Goal: Information Seeking & Learning: Learn about a topic

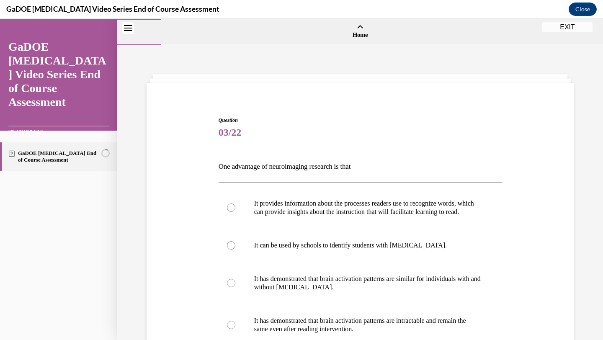
scroll to position [78, 0]
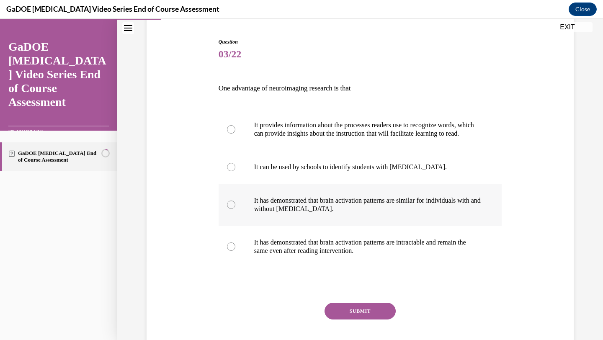
click at [293, 206] on p "It has demonstrated that brain activation patterns are similar for individuals …" at bounding box center [367, 204] width 227 height 17
click at [235, 206] on input "It has demonstrated that brain activation patterns are similar for individuals …" at bounding box center [231, 204] width 8 height 8
radio input "true"
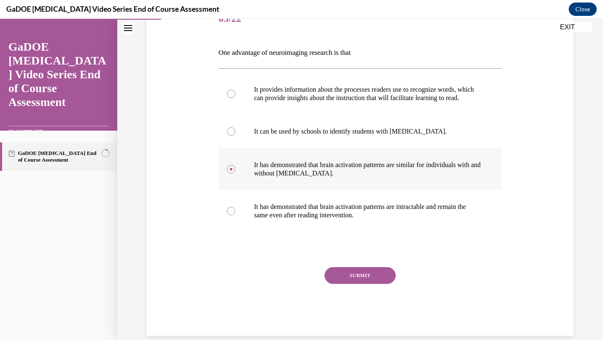
scroll to position [115, 0]
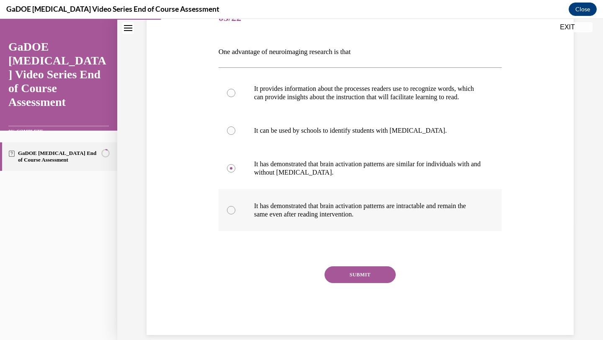
click at [292, 218] on p "It has demonstrated that brain activation patterns are intractable and remain t…" at bounding box center [367, 210] width 227 height 17
click at [235, 214] on input "It has demonstrated that brain activation patterns are intractable and remain t…" at bounding box center [231, 210] width 8 height 8
radio input "true"
click at [369, 98] on p "It provides information about the processes readers use to recognize words, whi…" at bounding box center [367, 93] width 227 height 17
click at [235, 97] on input "It provides information about the processes readers use to recognize words, whi…" at bounding box center [231, 93] width 8 height 8
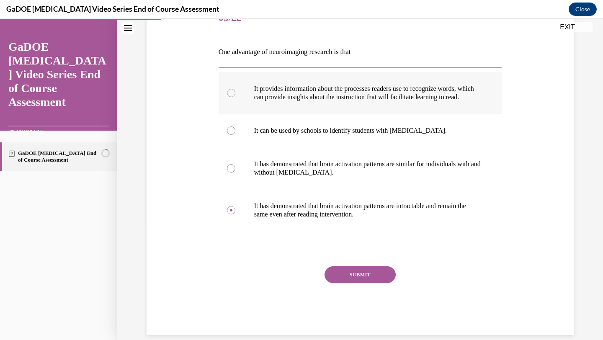
radio input "true"
click at [348, 274] on div "Question 03/22 One advantage of neuroimaging research is that It provides infor…" at bounding box center [359, 168] width 283 height 333
click at [349, 281] on button "SUBMIT" at bounding box center [359, 274] width 71 height 17
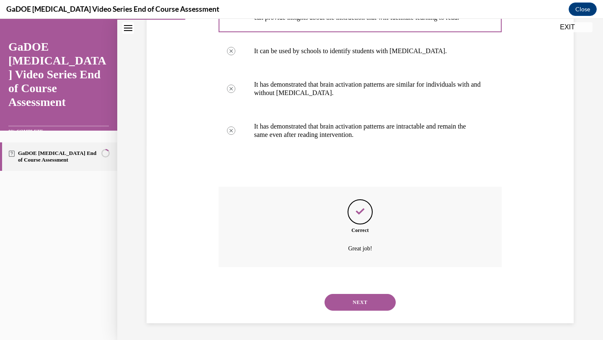
click at [351, 309] on button "NEXT" at bounding box center [359, 302] width 71 height 17
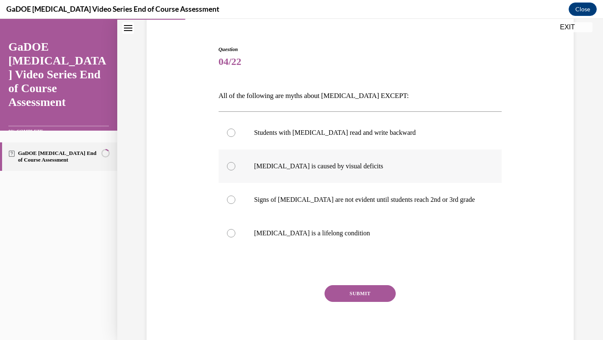
scroll to position [71, 0]
click at [324, 235] on p "Dyslexia is a lifelong condition" at bounding box center [367, 233] width 227 height 8
click at [235, 235] on input "Dyslexia is a lifelong condition" at bounding box center [231, 233] width 8 height 8
radio input "true"
click at [347, 288] on button "SUBMIT" at bounding box center [359, 293] width 71 height 17
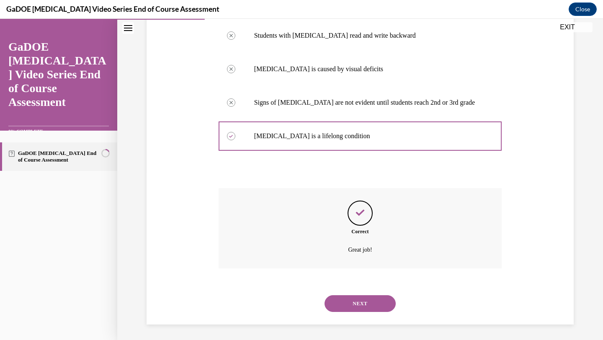
scroll to position [169, 0]
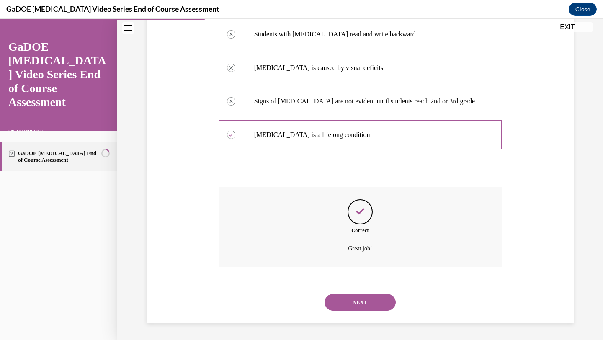
click at [353, 307] on button "NEXT" at bounding box center [359, 302] width 71 height 17
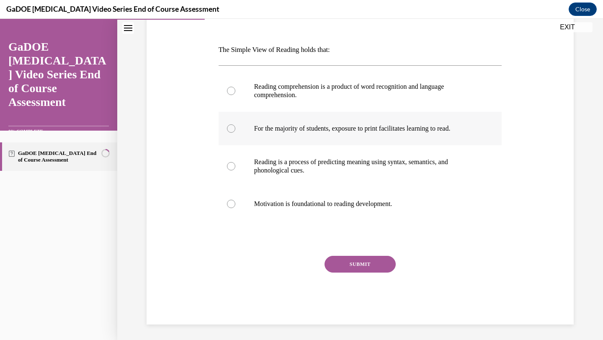
scroll to position [118, 0]
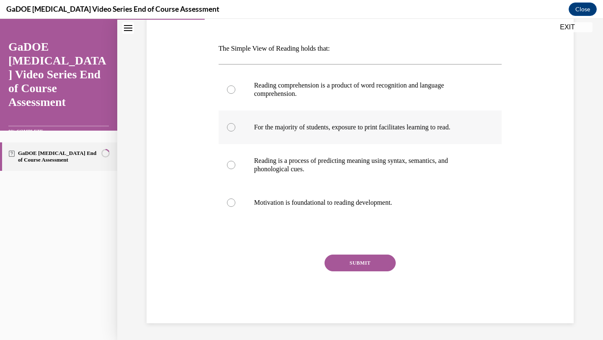
click at [351, 121] on label "For the majority of students, exposure to print facilitates learning to read." at bounding box center [359, 126] width 283 height 33
click at [235, 123] on input "For the majority of students, exposure to print facilitates learning to read." at bounding box center [231, 127] width 8 height 8
radio input "true"
click at [356, 259] on button "SUBMIT" at bounding box center [359, 262] width 71 height 17
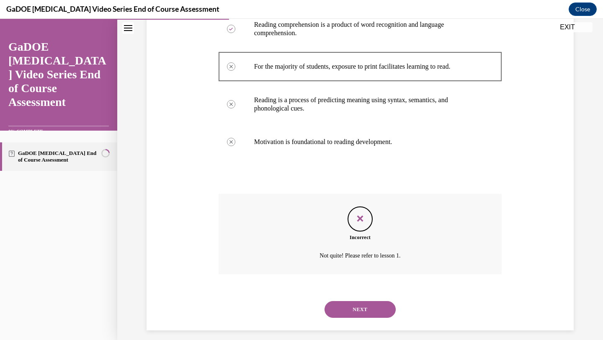
scroll to position [186, 0]
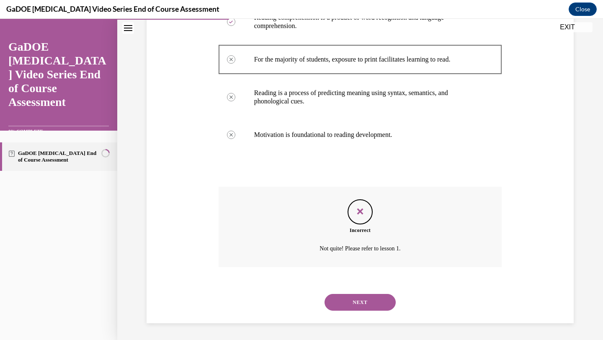
click at [357, 308] on button "NEXT" at bounding box center [359, 302] width 71 height 17
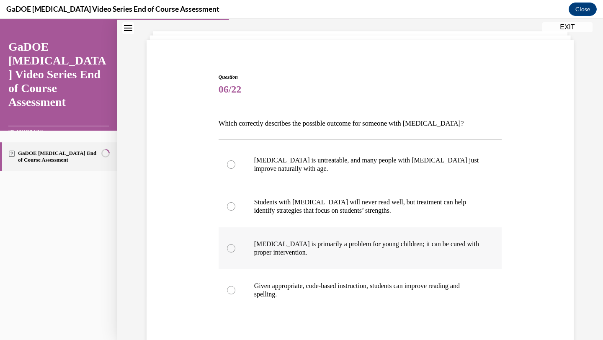
scroll to position [44, 0]
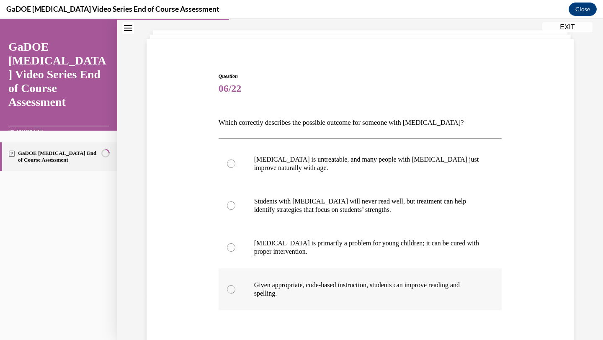
click at [374, 295] on p "Given appropriate, code-based instruction, students can improve reading and spe…" at bounding box center [367, 289] width 227 height 17
click at [235, 293] on input "Given appropriate, code-based instruction, students can improve reading and spe…" at bounding box center [231, 289] width 8 height 8
radio input "true"
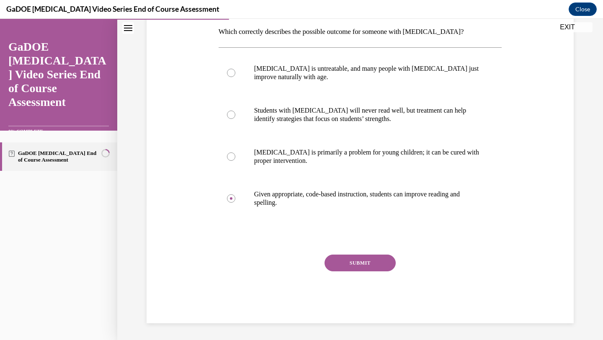
click at [365, 267] on button "SUBMIT" at bounding box center [359, 262] width 71 height 17
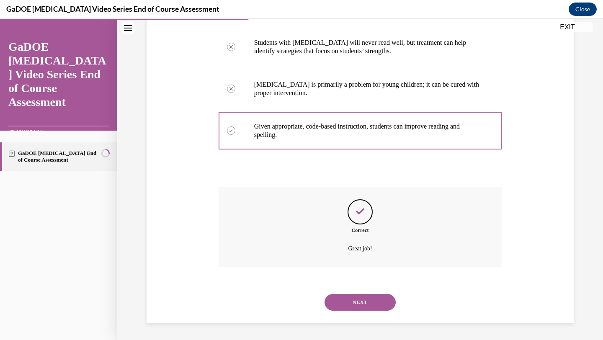
click at [347, 305] on button "NEXT" at bounding box center [359, 302] width 71 height 17
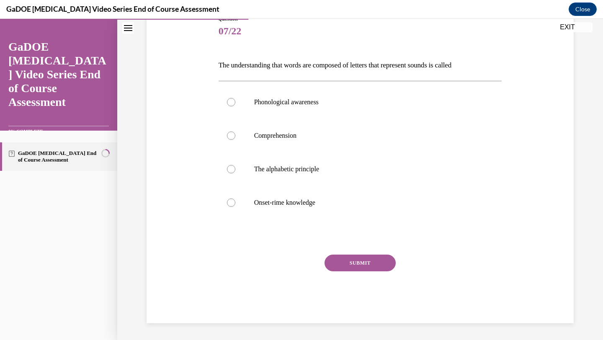
scroll to position [93, 0]
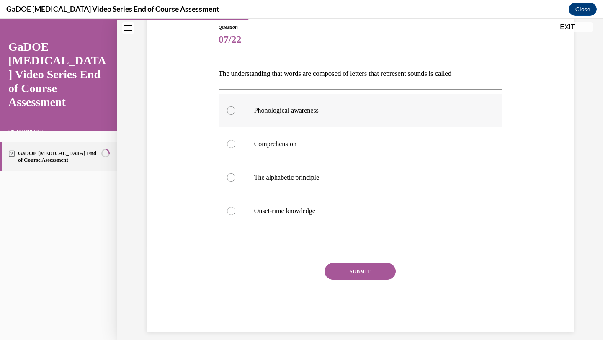
click at [439, 107] on p "Phonological awareness" at bounding box center [367, 110] width 227 height 8
click at [235, 107] on input "Phonological awareness" at bounding box center [231, 110] width 8 height 8
radio input "true"
click at [368, 268] on button "SUBMIT" at bounding box center [359, 271] width 71 height 17
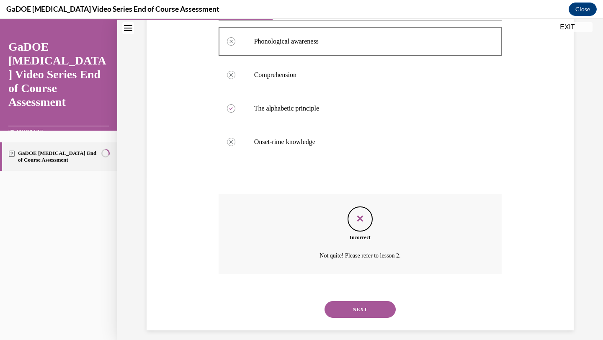
scroll to position [169, 0]
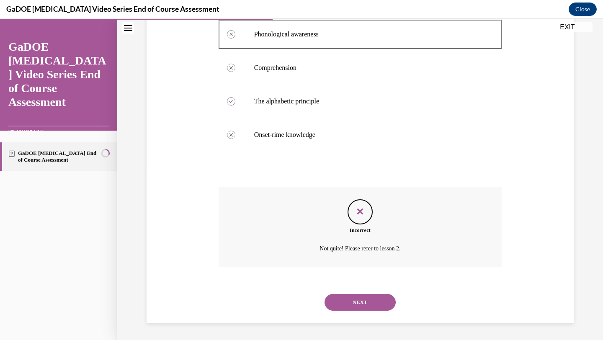
click at [365, 299] on button "NEXT" at bounding box center [359, 302] width 71 height 17
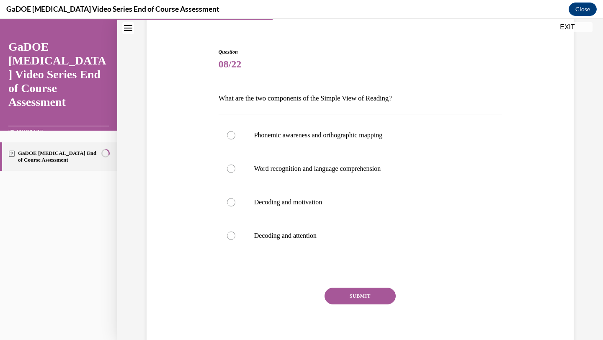
scroll to position [101, 0]
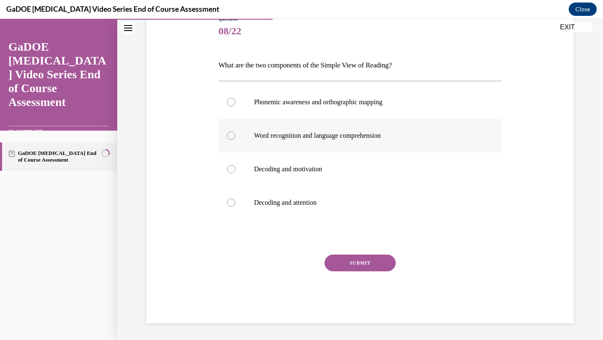
click at [382, 136] on p "Word recognition and language comprehension" at bounding box center [367, 135] width 227 height 8
click at [235, 136] on input "Word recognition and language comprehension" at bounding box center [231, 135] width 8 height 8
radio input "true"
click at [367, 262] on button "SUBMIT" at bounding box center [359, 262] width 71 height 17
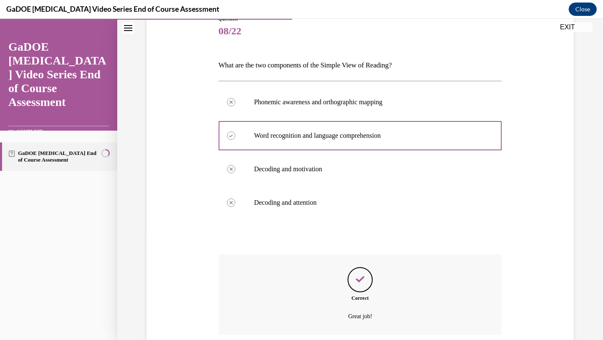
scroll to position [169, 0]
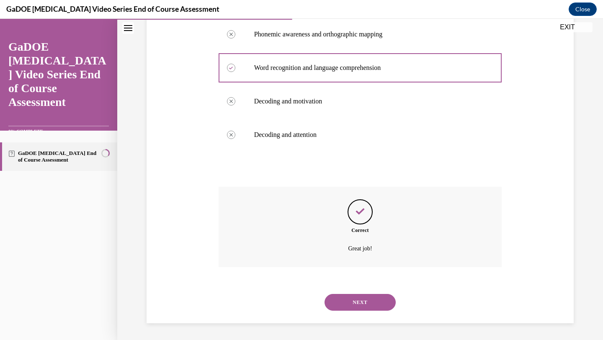
click at [352, 287] on div "SUBMIT NEXT" at bounding box center [359, 302] width 283 height 44
click at [353, 295] on button "NEXT" at bounding box center [359, 302] width 71 height 17
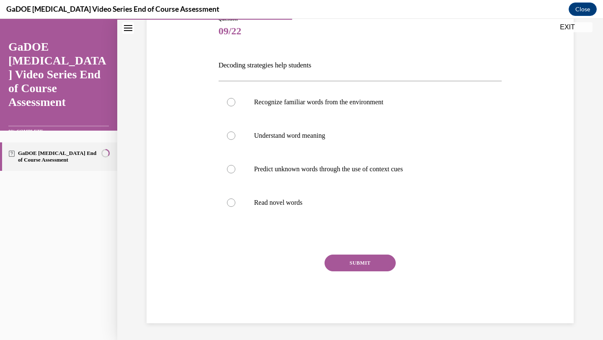
scroll to position [93, 0]
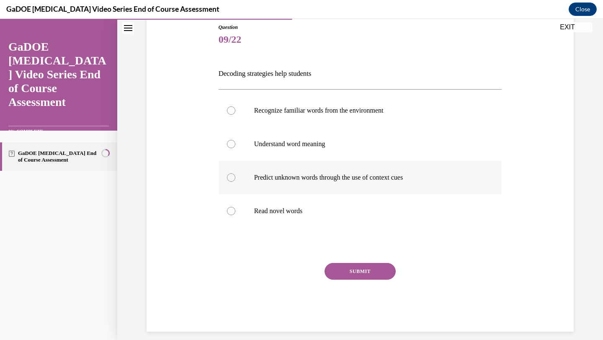
click at [393, 170] on label "Predict unknown words through the use of context cues" at bounding box center [359, 177] width 283 height 33
click at [235, 173] on input "Predict unknown words through the use of context cues" at bounding box center [231, 177] width 8 height 8
radio input "true"
click at [397, 138] on label "Understand word meaning" at bounding box center [359, 143] width 283 height 33
click at [235, 140] on input "Understand word meaning" at bounding box center [231, 144] width 8 height 8
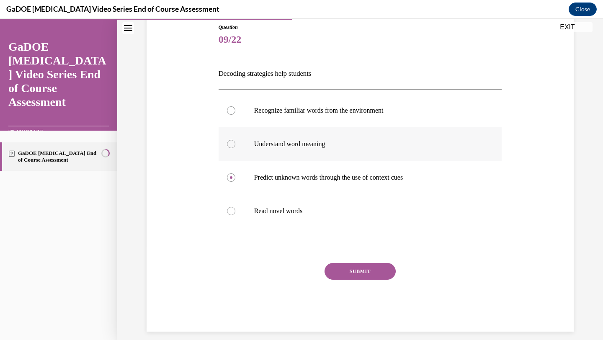
radio input "true"
click at [345, 121] on label "Recognize familiar words from the environment" at bounding box center [359, 110] width 283 height 33
click at [235, 115] on input "Recognize familiar words from the environment" at bounding box center [231, 110] width 8 height 8
radio input "true"
click at [352, 276] on button "SUBMIT" at bounding box center [359, 271] width 71 height 17
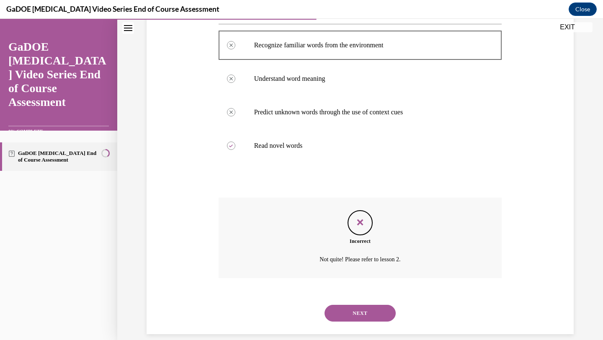
scroll to position [169, 0]
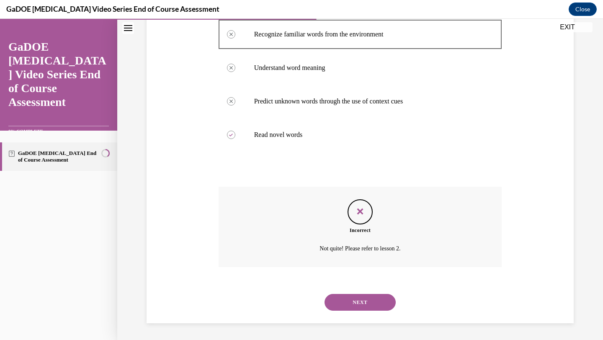
click at [351, 309] on button "NEXT" at bounding box center [359, 302] width 71 height 17
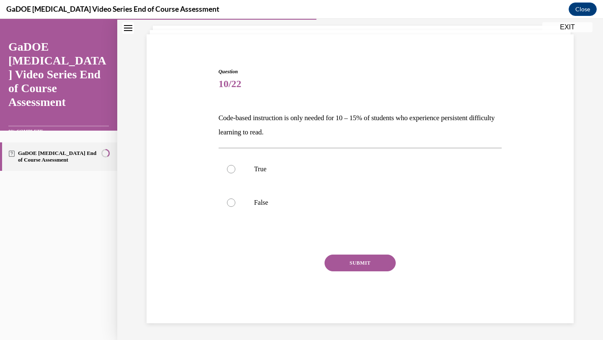
scroll to position [49, 0]
click at [292, 209] on label "False" at bounding box center [359, 202] width 283 height 33
click at [235, 207] on input "False" at bounding box center [231, 202] width 8 height 8
radio input "true"
click at [360, 266] on button "SUBMIT" at bounding box center [359, 262] width 71 height 17
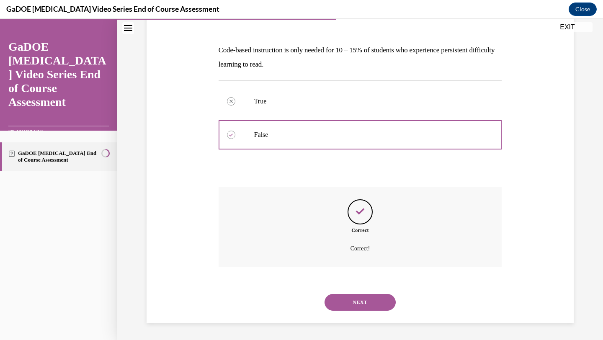
click at [350, 302] on button "NEXT" at bounding box center [359, 302] width 71 height 17
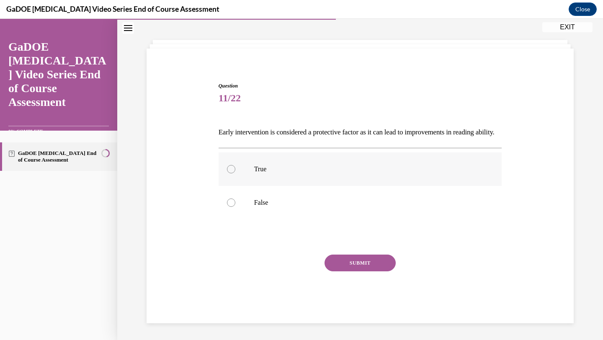
click at [297, 182] on label "True" at bounding box center [359, 168] width 283 height 33
click at [235, 173] on input "True" at bounding box center [231, 169] width 8 height 8
radio input "true"
click at [357, 261] on button "SUBMIT" at bounding box center [359, 262] width 71 height 17
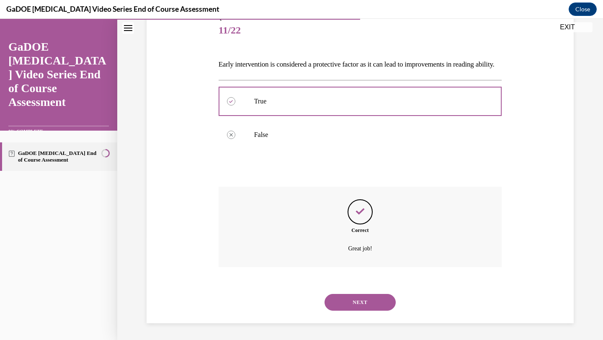
click at [355, 306] on button "NEXT" at bounding box center [359, 302] width 71 height 17
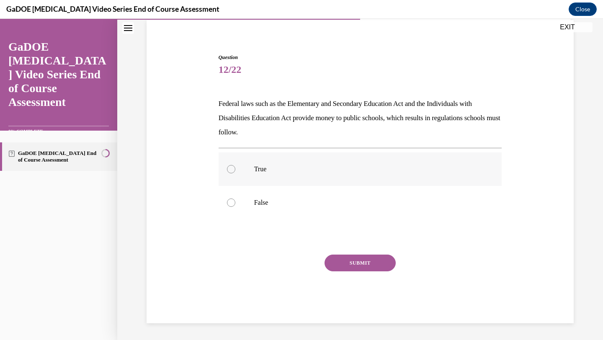
click at [380, 157] on label "True" at bounding box center [359, 168] width 283 height 33
click at [235, 165] on input "True" at bounding box center [231, 169] width 8 height 8
radio input "true"
click at [383, 252] on div "Question 12/22 Federal laws such as the Elementary and Secondary Education Act …" at bounding box center [359, 189] width 283 height 270
click at [380, 260] on button "SUBMIT" at bounding box center [359, 262] width 71 height 17
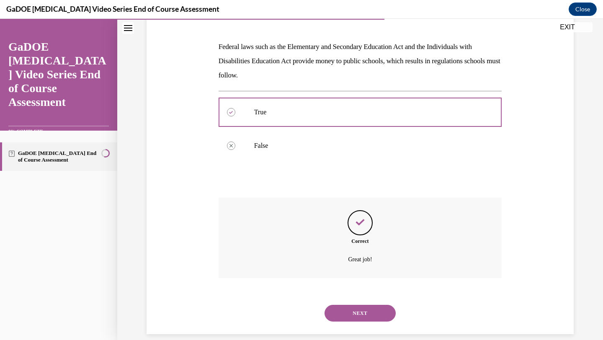
scroll to position [131, 0]
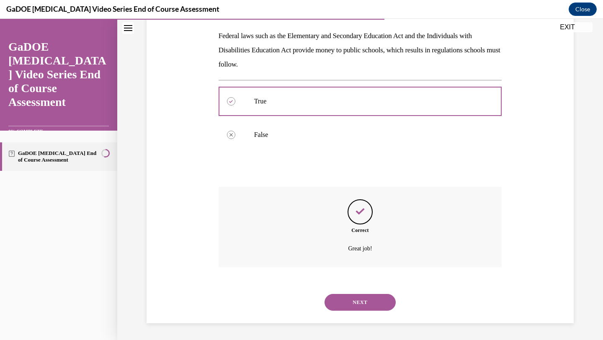
click at [352, 311] on div "NEXT" at bounding box center [359, 301] width 283 height 33
click at [352, 304] on button "NEXT" at bounding box center [359, 302] width 71 height 17
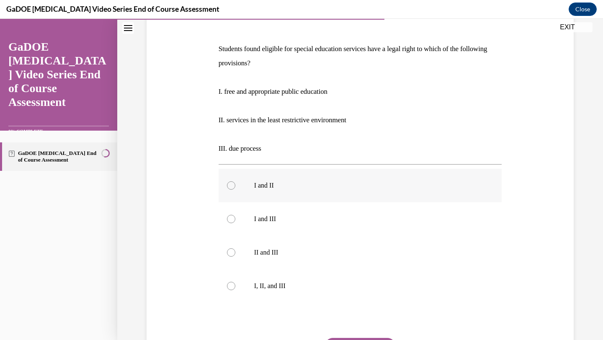
scroll to position [139, 0]
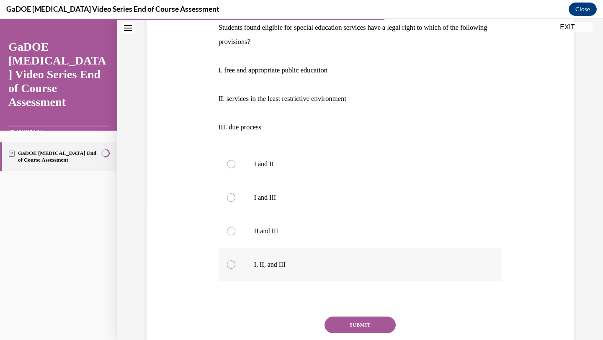
click at [342, 273] on label "I, II, and III" at bounding box center [359, 264] width 283 height 33
click at [235, 269] on input "I, II, and III" at bounding box center [231, 264] width 8 height 8
radio input "true"
click at [370, 333] on button "SUBMIT" at bounding box center [359, 324] width 71 height 17
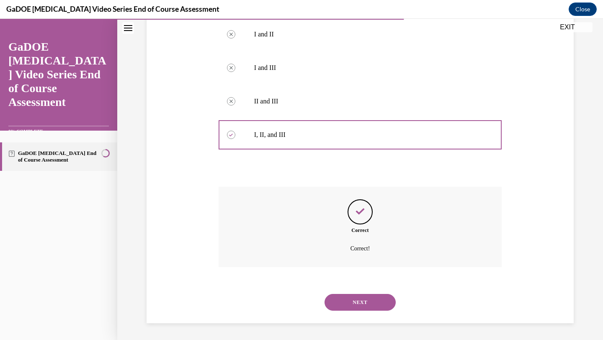
click at [362, 305] on button "NEXT" at bounding box center [359, 302] width 71 height 17
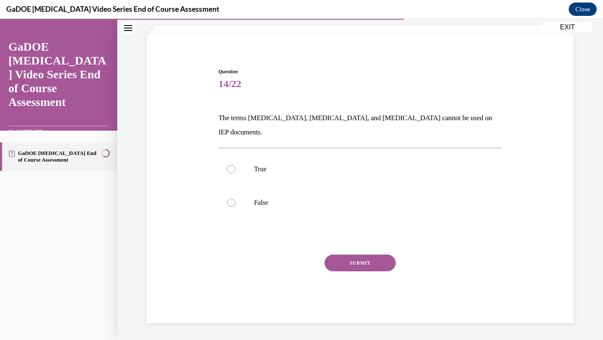
scroll to position [34, 0]
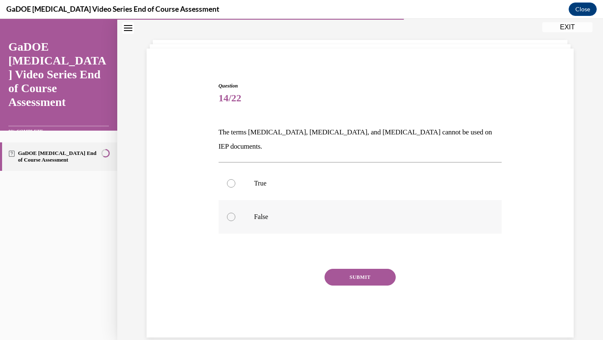
click at [337, 213] on p "False" at bounding box center [367, 217] width 227 height 8
click at [235, 213] on input "False" at bounding box center [231, 217] width 8 height 8
radio input "true"
click at [351, 269] on button "SUBMIT" at bounding box center [359, 277] width 71 height 17
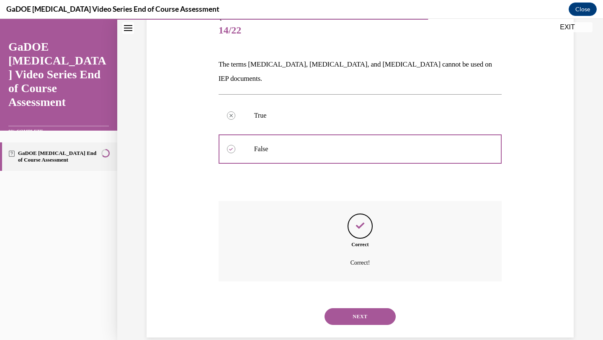
click at [349, 308] on button "NEXT" at bounding box center [359, 316] width 71 height 17
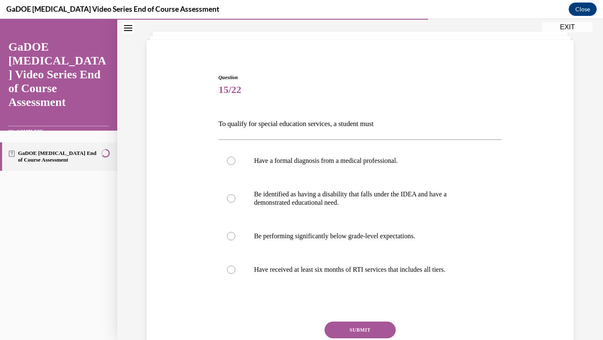
scroll to position [43, 0]
click at [366, 184] on label "Be identified as having a disability that falls under the IDEA and have a demon…" at bounding box center [359, 198] width 283 height 42
click at [235, 194] on input "Be identified as having a disability that falls under the IDEA and have a demon…" at bounding box center [231, 198] width 8 height 8
radio input "true"
click at [343, 329] on button "SUBMIT" at bounding box center [359, 329] width 71 height 17
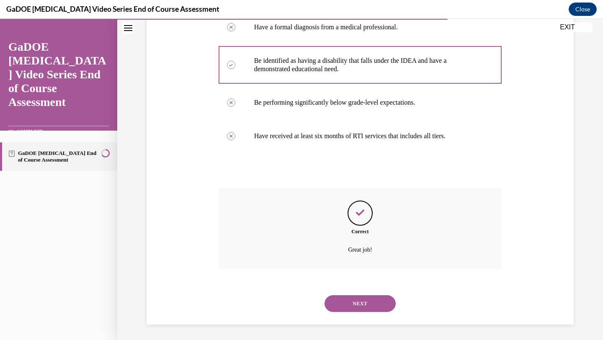
scroll to position [177, 0]
click at [352, 300] on button "NEXT" at bounding box center [359, 302] width 71 height 17
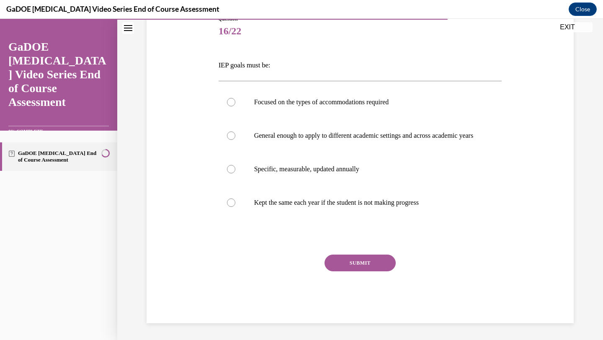
scroll to position [93, 0]
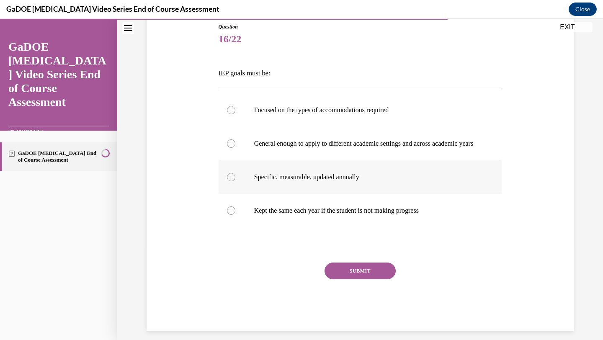
click at [349, 193] on label "Specific, measurable, updated annually" at bounding box center [359, 176] width 283 height 33
click at [235, 181] on input "Specific, measurable, updated annually" at bounding box center [231, 177] width 8 height 8
radio input "true"
click at [344, 279] on button "SUBMIT" at bounding box center [359, 270] width 71 height 17
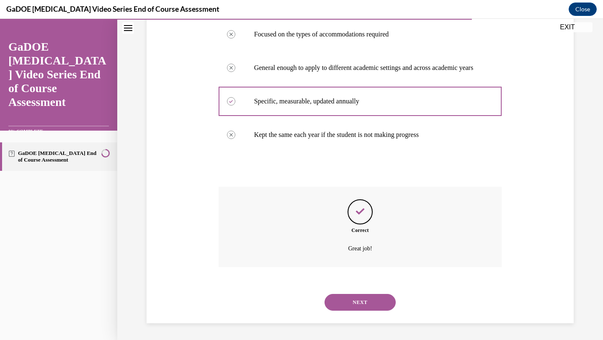
click at [346, 299] on button "NEXT" at bounding box center [359, 302] width 71 height 17
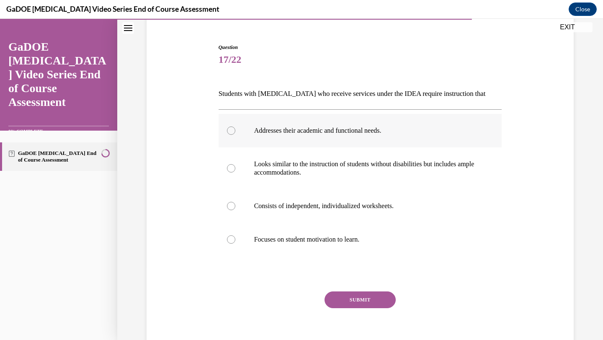
scroll to position [110, 0]
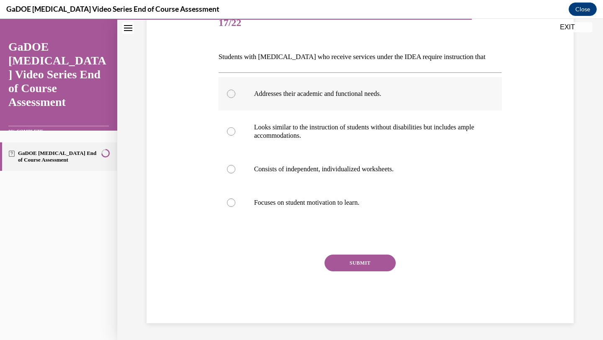
click at [402, 103] on label "Addresses their academic and functional needs." at bounding box center [359, 93] width 283 height 33
click at [235, 98] on input "Addresses their academic and functional needs." at bounding box center [231, 94] width 8 height 8
radio input "true"
click at [361, 256] on button "SUBMIT" at bounding box center [359, 262] width 71 height 17
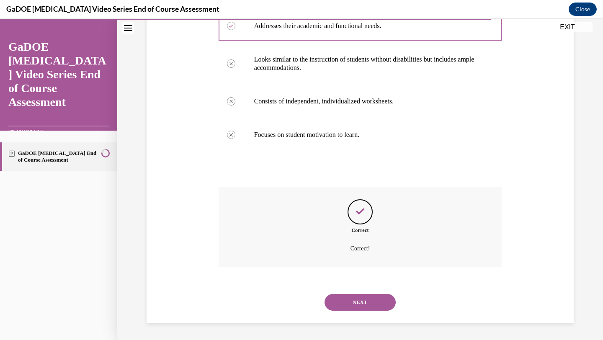
click at [358, 306] on button "NEXT" at bounding box center [359, 302] width 71 height 17
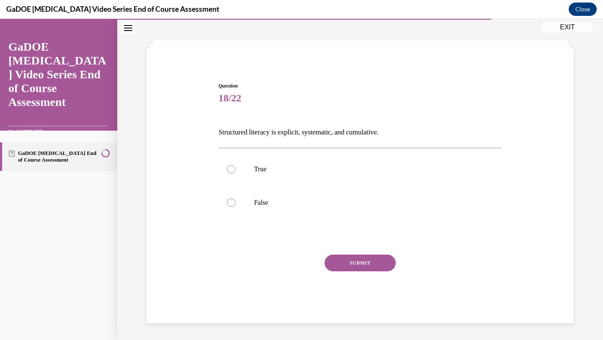
scroll to position [34, 0]
click at [266, 168] on p "True" at bounding box center [367, 169] width 227 height 8
click at [235, 168] on input "True" at bounding box center [231, 169] width 8 height 8
radio input "true"
click at [342, 262] on button "SUBMIT" at bounding box center [359, 262] width 71 height 17
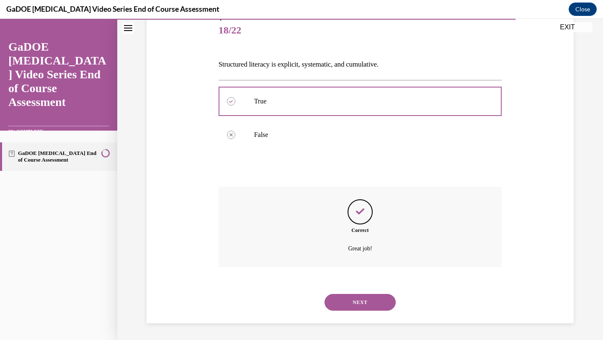
click at [343, 306] on button "NEXT" at bounding box center [359, 302] width 71 height 17
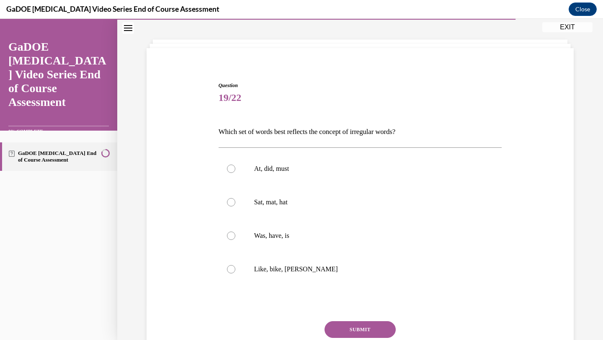
scroll to position [43, 0]
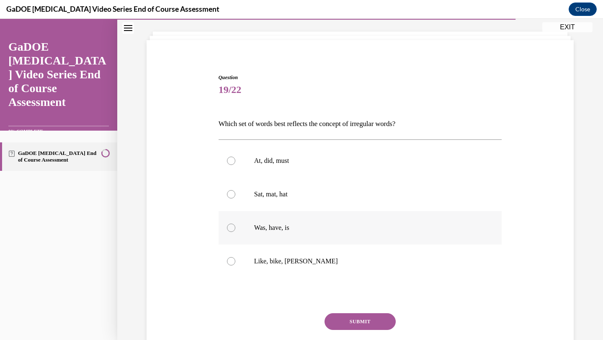
click at [280, 225] on p "Was, have, is" at bounding box center [367, 227] width 227 height 8
click at [235, 225] on input "Was, have, is" at bounding box center [231, 227] width 8 height 8
radio input "true"
click at [336, 317] on button "SUBMIT" at bounding box center [359, 321] width 71 height 17
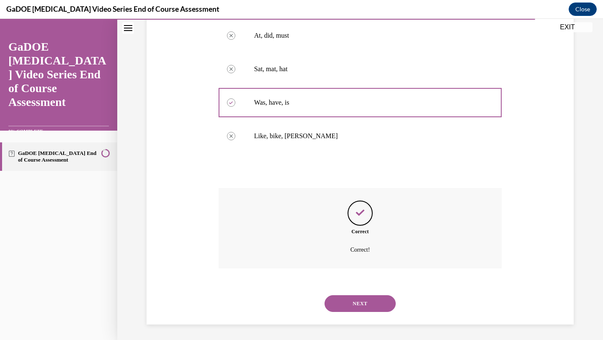
scroll to position [169, 0]
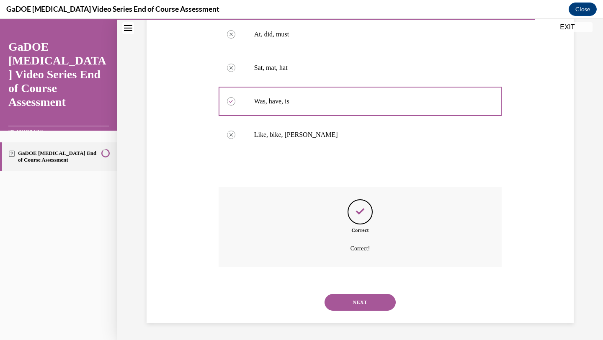
click at [355, 304] on button "NEXT" at bounding box center [359, 302] width 71 height 17
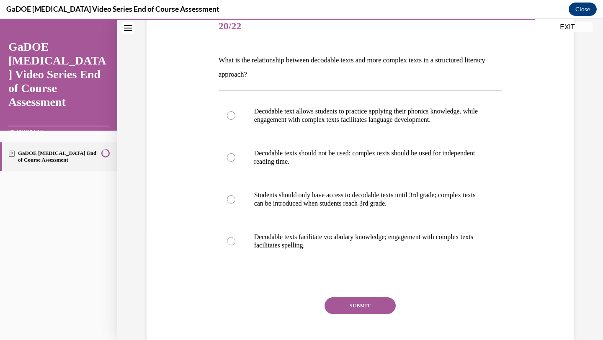
scroll to position [107, 0]
click at [333, 113] on p "Decodable text allows students to practice applying their phonics knowledge, wh…" at bounding box center [367, 115] width 227 height 17
click at [235, 113] on input "Decodable text allows students to practice applying their phonics knowledge, wh…" at bounding box center [231, 115] width 8 height 8
radio input "true"
click at [372, 301] on button "SUBMIT" at bounding box center [359, 305] width 71 height 17
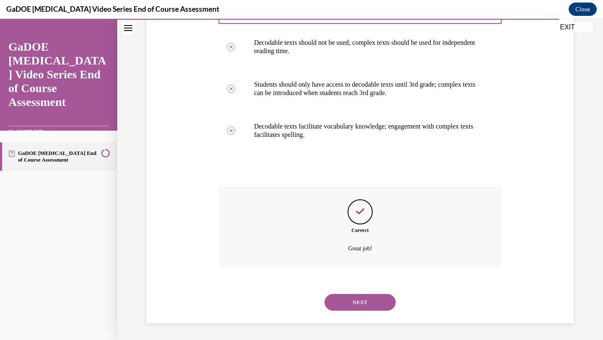
click at [364, 295] on button "NEXT" at bounding box center [359, 302] width 71 height 17
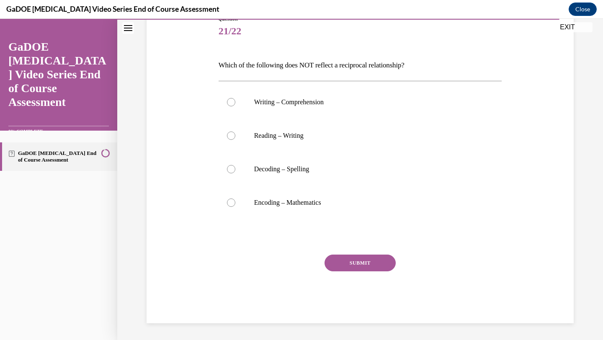
scroll to position [93, 0]
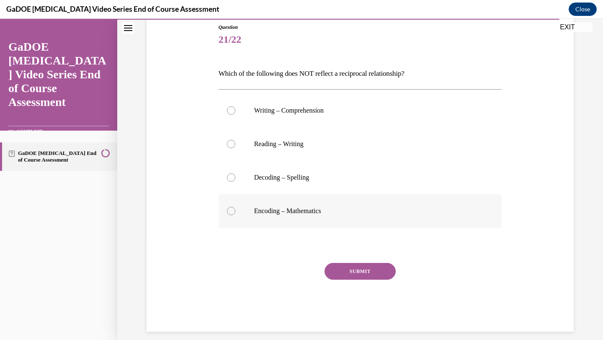
click at [267, 214] on p "Encoding – Mathematics" at bounding box center [367, 211] width 227 height 8
click at [235, 214] on input "Encoding – Mathematics" at bounding box center [231, 211] width 8 height 8
radio input "true"
click at [346, 273] on button "SUBMIT" at bounding box center [359, 271] width 71 height 17
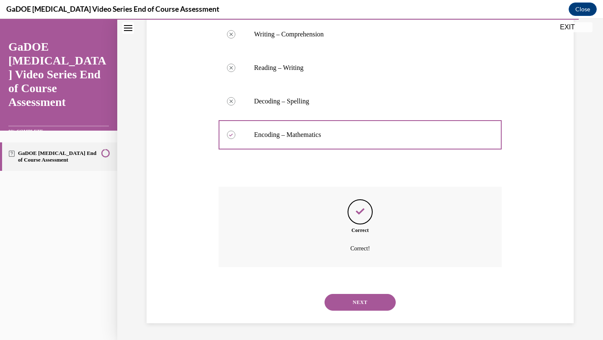
click at [350, 303] on button "NEXT" at bounding box center [359, 302] width 71 height 17
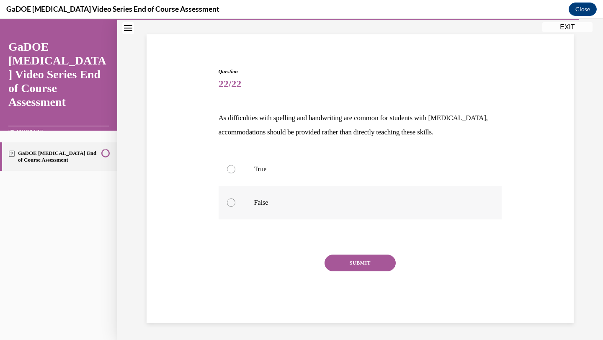
click at [342, 194] on label "False" at bounding box center [359, 202] width 283 height 33
click at [235, 198] on input "False" at bounding box center [231, 202] width 8 height 8
radio input "true"
click at [364, 261] on button "SUBMIT" at bounding box center [359, 262] width 71 height 17
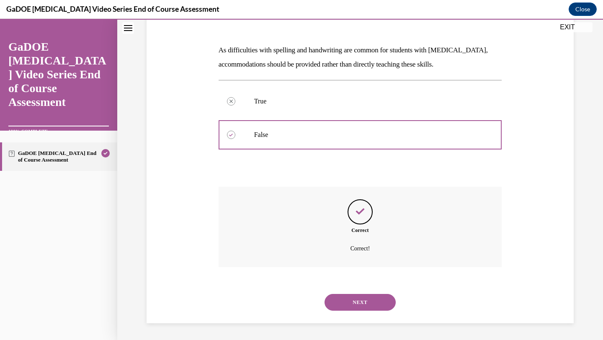
click at [349, 303] on button "NEXT" at bounding box center [359, 302] width 71 height 17
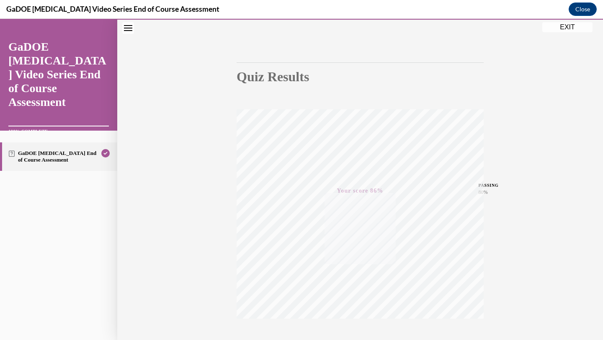
scroll to position [108, 0]
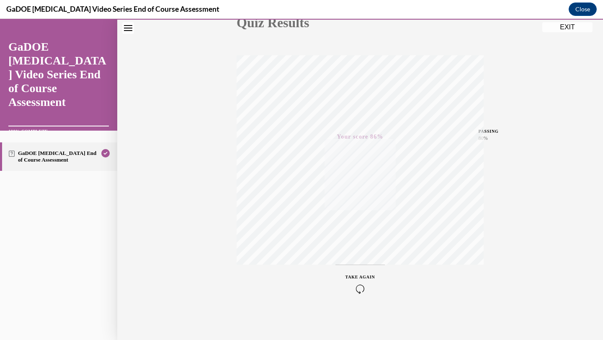
click at [571, 27] on button "EXIT" at bounding box center [567, 27] width 50 height 10
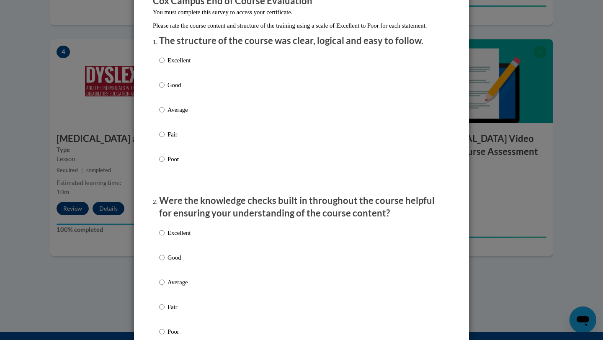
scroll to position [83, 0]
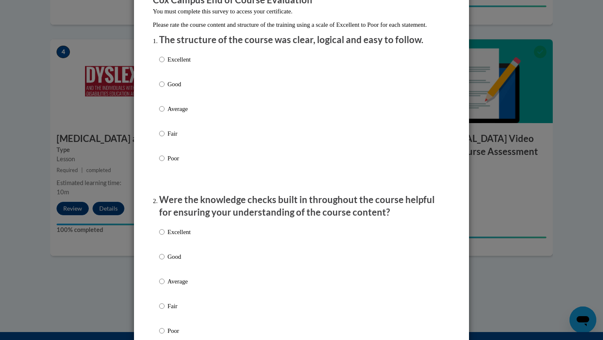
click at [177, 89] on p "Good" at bounding box center [178, 84] width 23 height 9
click at [164, 89] on input "Good" at bounding box center [161, 84] width 5 height 9
radio input "true"
click at [180, 260] on div "Excellent Good Average Fair Poor" at bounding box center [174, 288] width 31 height 130
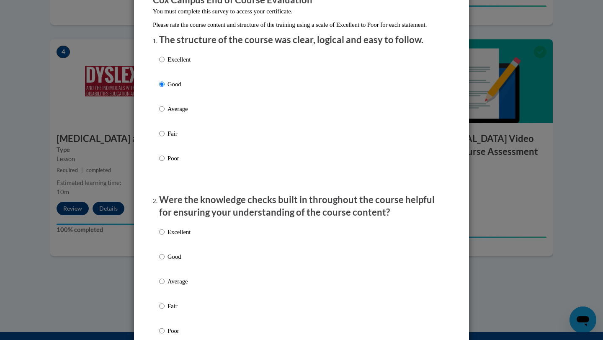
click at [179, 261] on p "Good" at bounding box center [178, 256] width 23 height 9
click at [164, 261] on input "Good" at bounding box center [161, 256] width 5 height 9
radio input "true"
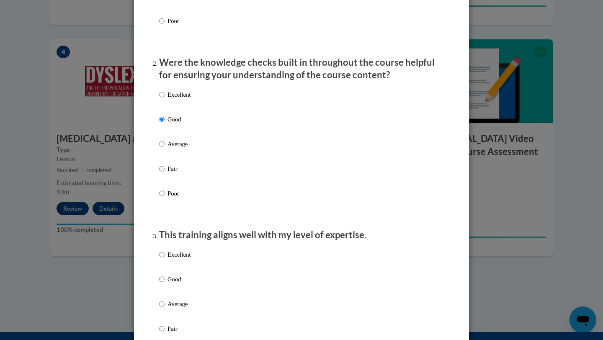
click at [176, 284] on p "Good" at bounding box center [178, 279] width 23 height 9
click at [164, 284] on input "Good" at bounding box center [161, 279] width 5 height 9
radio input "true"
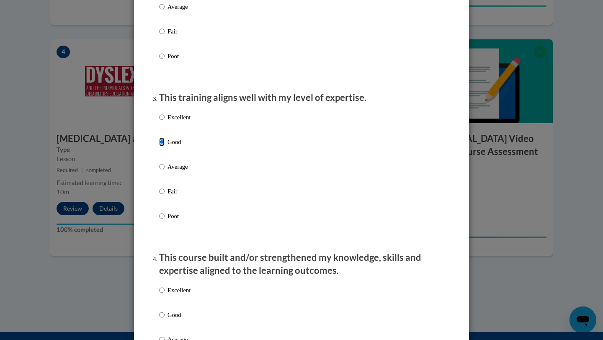
scroll to position [404, 0]
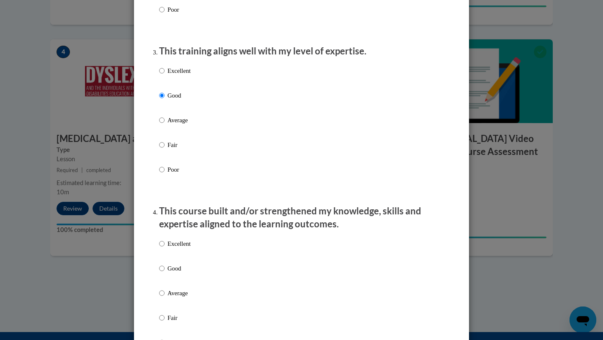
click at [178, 270] on div "Excellent Good Average Fair Poor" at bounding box center [174, 300] width 31 height 130
click at [178, 273] on p "Good" at bounding box center [178, 268] width 23 height 9
click at [164, 273] on input "Good" at bounding box center [161, 268] width 5 height 9
radio input "true"
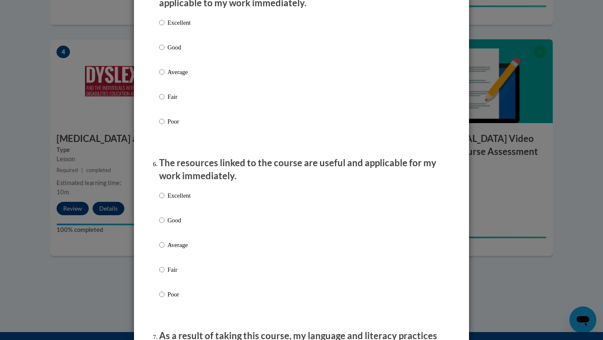
scroll to position [797, 0]
click at [170, 53] on p "Good" at bounding box center [178, 48] width 23 height 9
click at [164, 53] on input "Good" at bounding box center [161, 48] width 5 height 9
radio input "true"
click at [173, 226] on p "Good" at bounding box center [178, 220] width 23 height 9
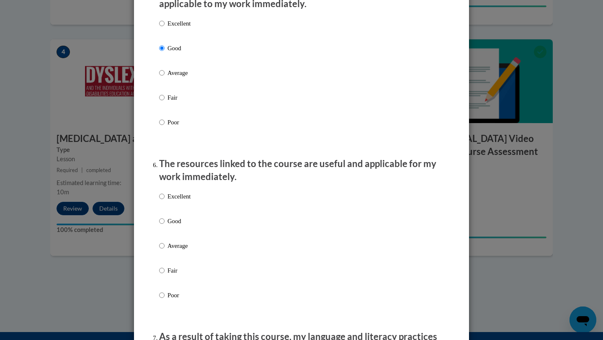
click at [164, 226] on input "Good" at bounding box center [161, 220] width 5 height 9
radio input "true"
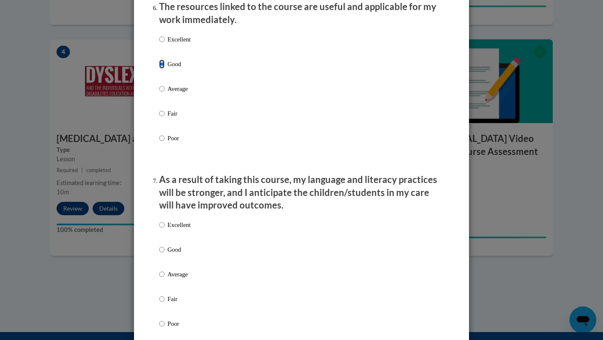
scroll to position [956, 0]
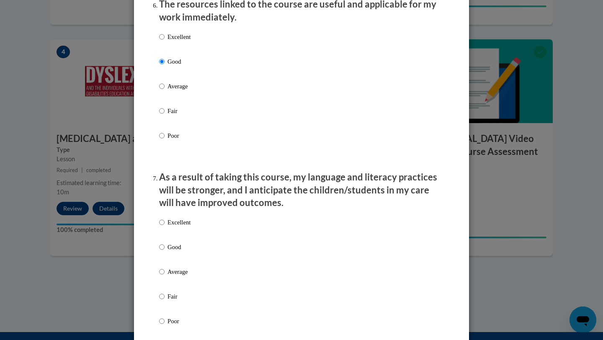
click at [175, 252] on p "Good" at bounding box center [178, 246] width 23 height 9
click at [164, 252] on input "Good" at bounding box center [161, 246] width 5 height 9
radio input "true"
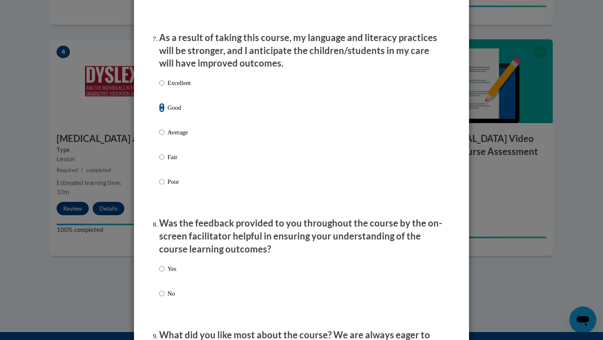
scroll to position [1203, 0]
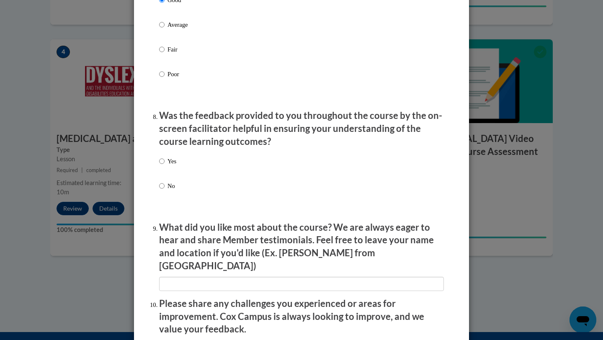
click at [173, 157] on li "Was the feedback provided to you throughout the course by the on-screen facilit…" at bounding box center [301, 161] width 285 height 105
click at [173, 165] on p "Yes" at bounding box center [171, 161] width 9 height 9
click at [164, 165] on input "Yes" at bounding box center [161, 161] width 5 height 9
radio input "true"
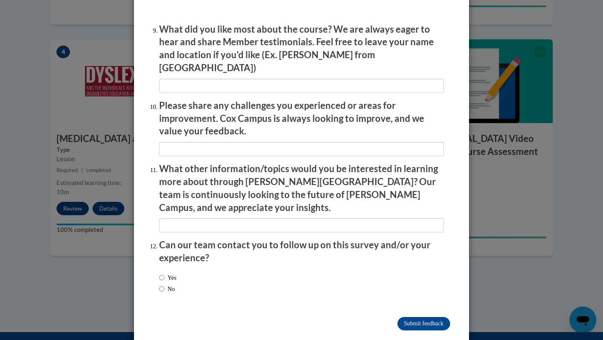
click at [205, 269] on div "Yes No" at bounding box center [301, 284] width 285 height 31
click at [173, 284] on label "No" at bounding box center [167, 288] width 16 height 9
click at [164, 284] on input "No" at bounding box center [161, 288] width 5 height 9
radio input "true"
click at [443, 317] on input "Submit feedback" at bounding box center [423, 323] width 53 height 13
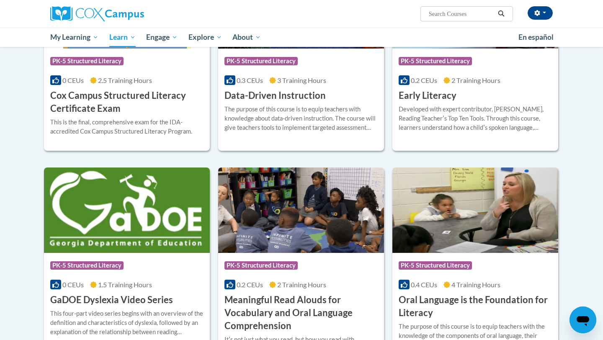
scroll to position [357, 0]
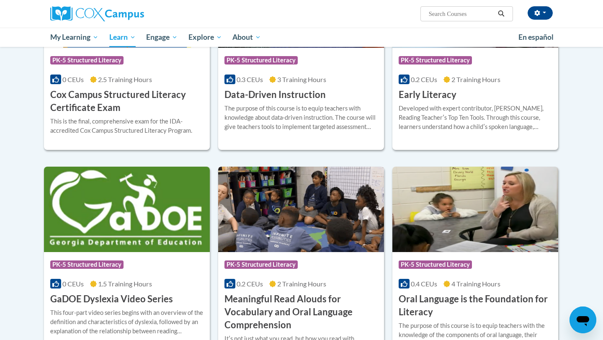
click at [289, 279] on div "0.2 CEUs 2 Training Hours" at bounding box center [300, 283] width 153 height 9
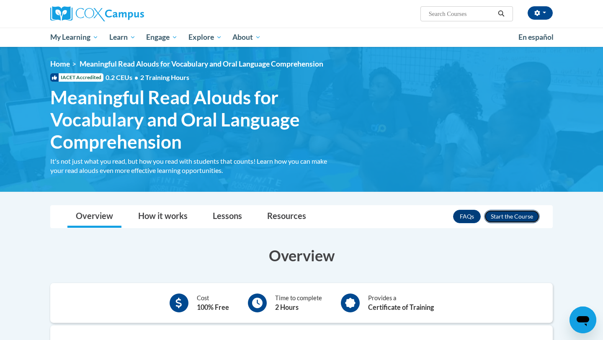
click at [525, 216] on button "Enroll" at bounding box center [512, 216] width 56 height 13
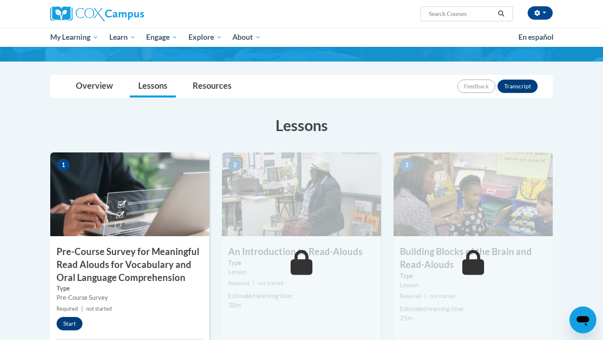
scroll to position [89, 0]
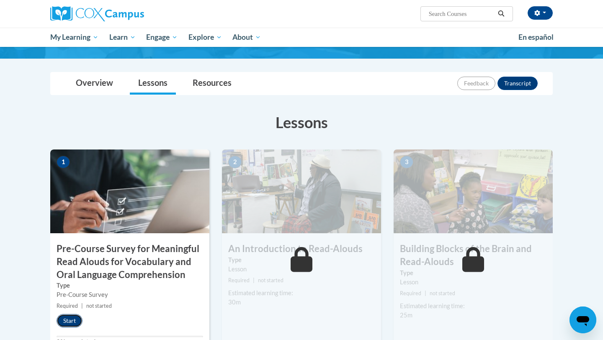
click at [67, 319] on button "Start" at bounding box center [70, 320] width 26 height 13
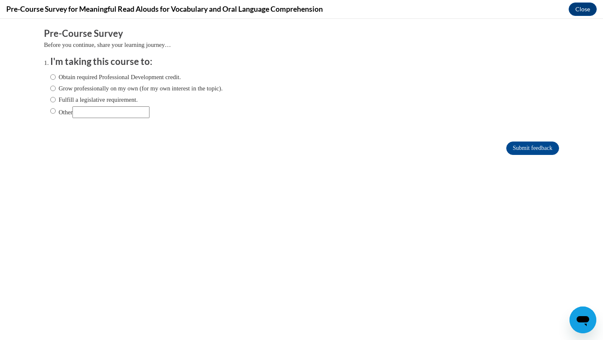
scroll to position [0, 0]
click at [79, 79] on label "Obtain required Professional Development credit." at bounding box center [115, 76] width 131 height 9
click at [56, 79] on input "Obtain required Professional Development credit." at bounding box center [52, 76] width 5 height 9
radio input "true"
click at [513, 150] on input "Submit feedback" at bounding box center [532, 147] width 53 height 13
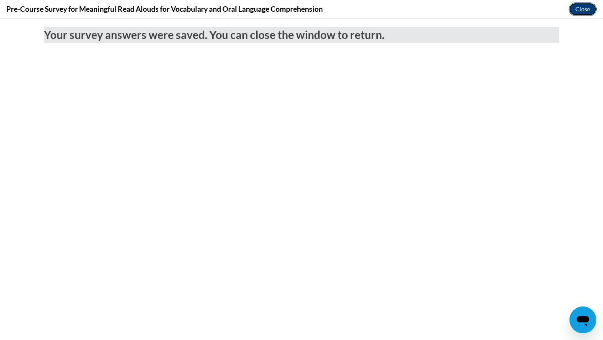
click at [582, 7] on button "Close" at bounding box center [582, 9] width 28 height 13
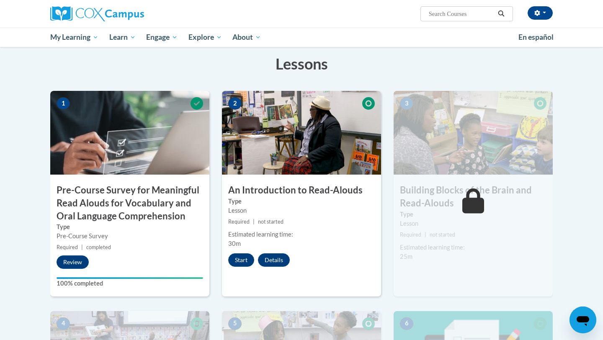
scroll to position [149, 0]
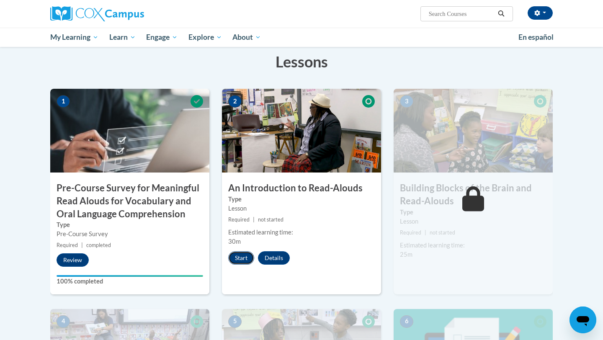
click at [241, 260] on button "Start" at bounding box center [241, 257] width 26 height 13
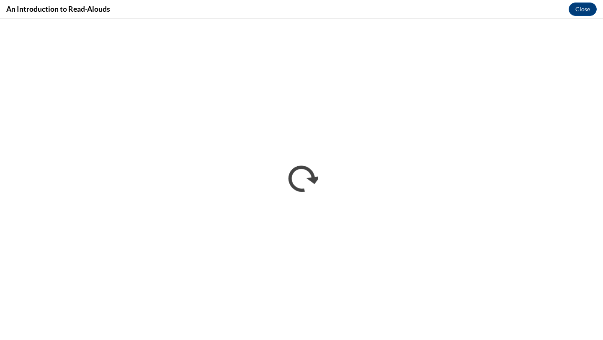
scroll to position [0, 0]
